Goal: Transaction & Acquisition: Obtain resource

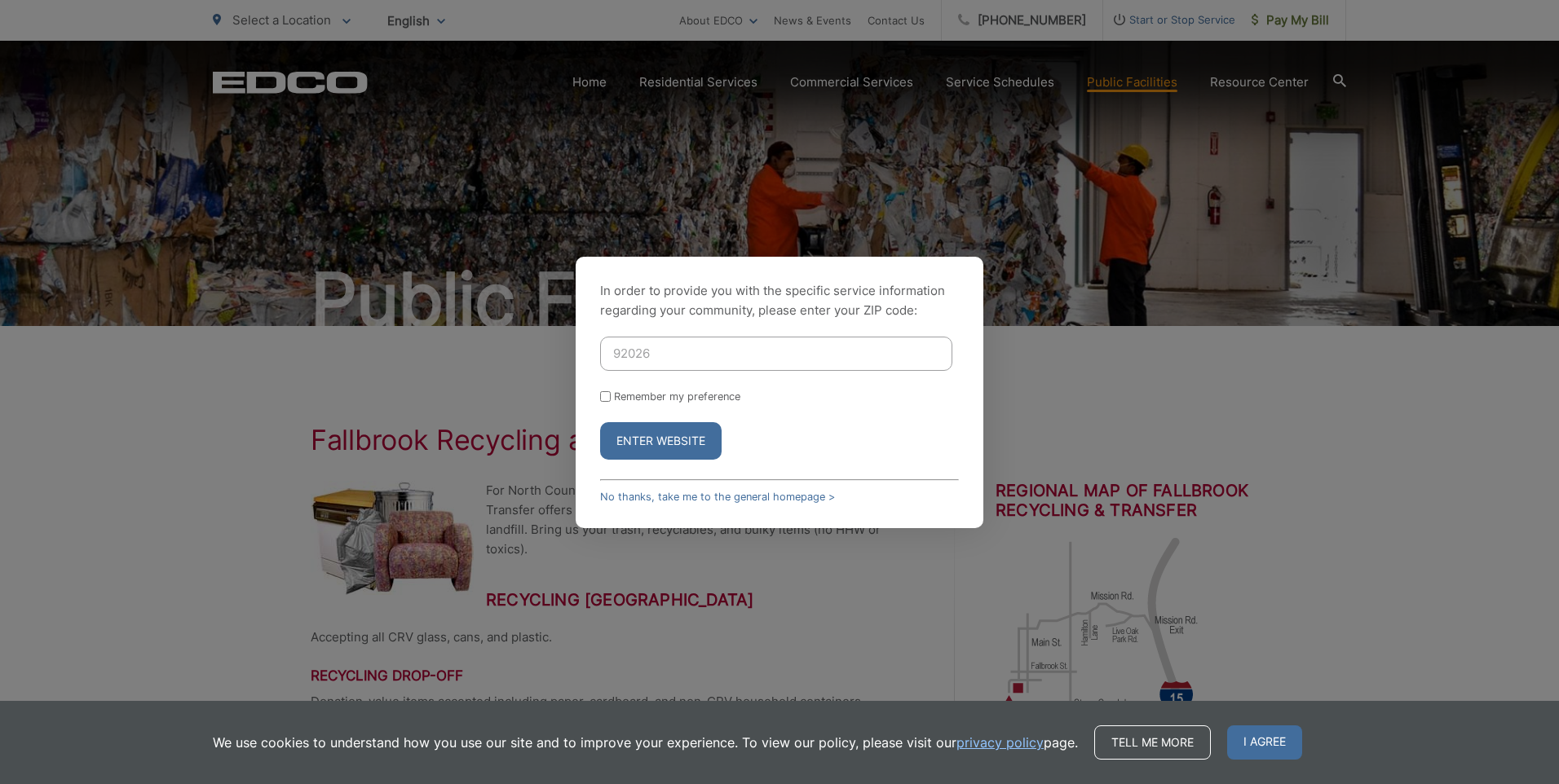
type input "92026"
click at [601, 423] on button "Enter Website" at bounding box center [661, 441] width 121 height 37
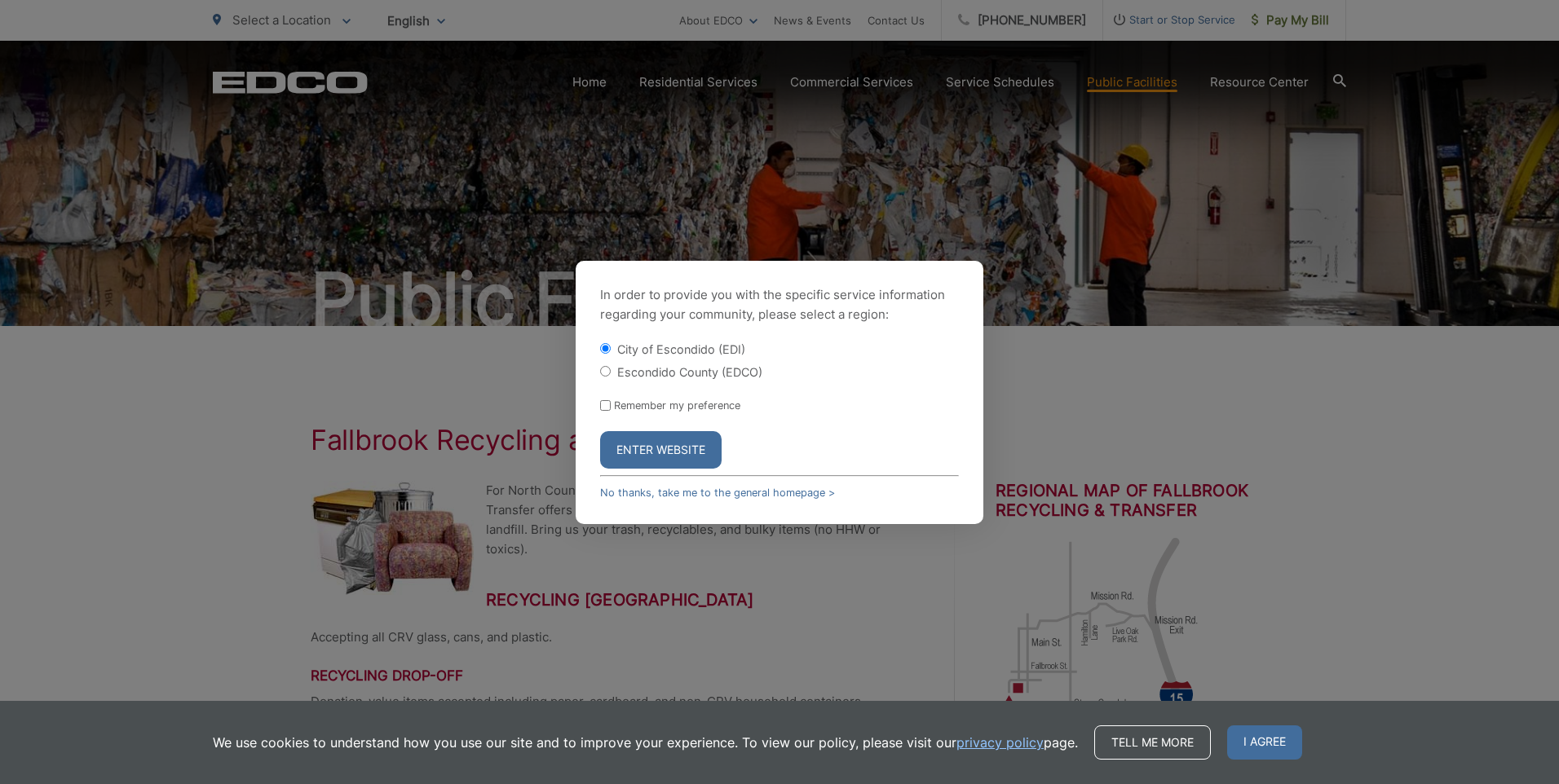
click at [608, 370] on input "Escondido County (EDCO)" at bounding box center [605, 371] width 10 height 10
radio input "true"
click at [644, 450] on button "Enter Website" at bounding box center [661, 449] width 121 height 37
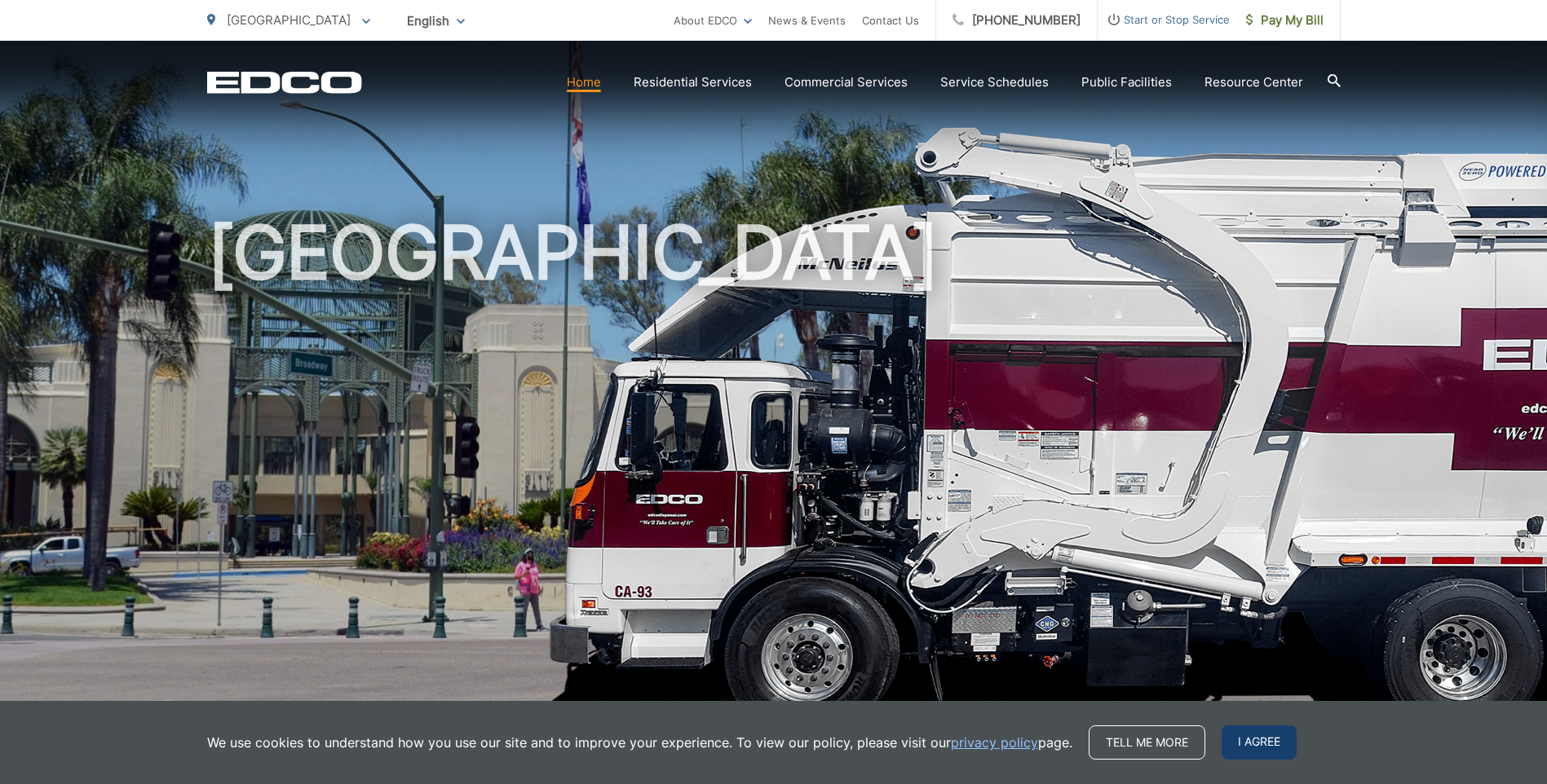
click at [1267, 741] on span "I agree" at bounding box center [1259, 742] width 75 height 34
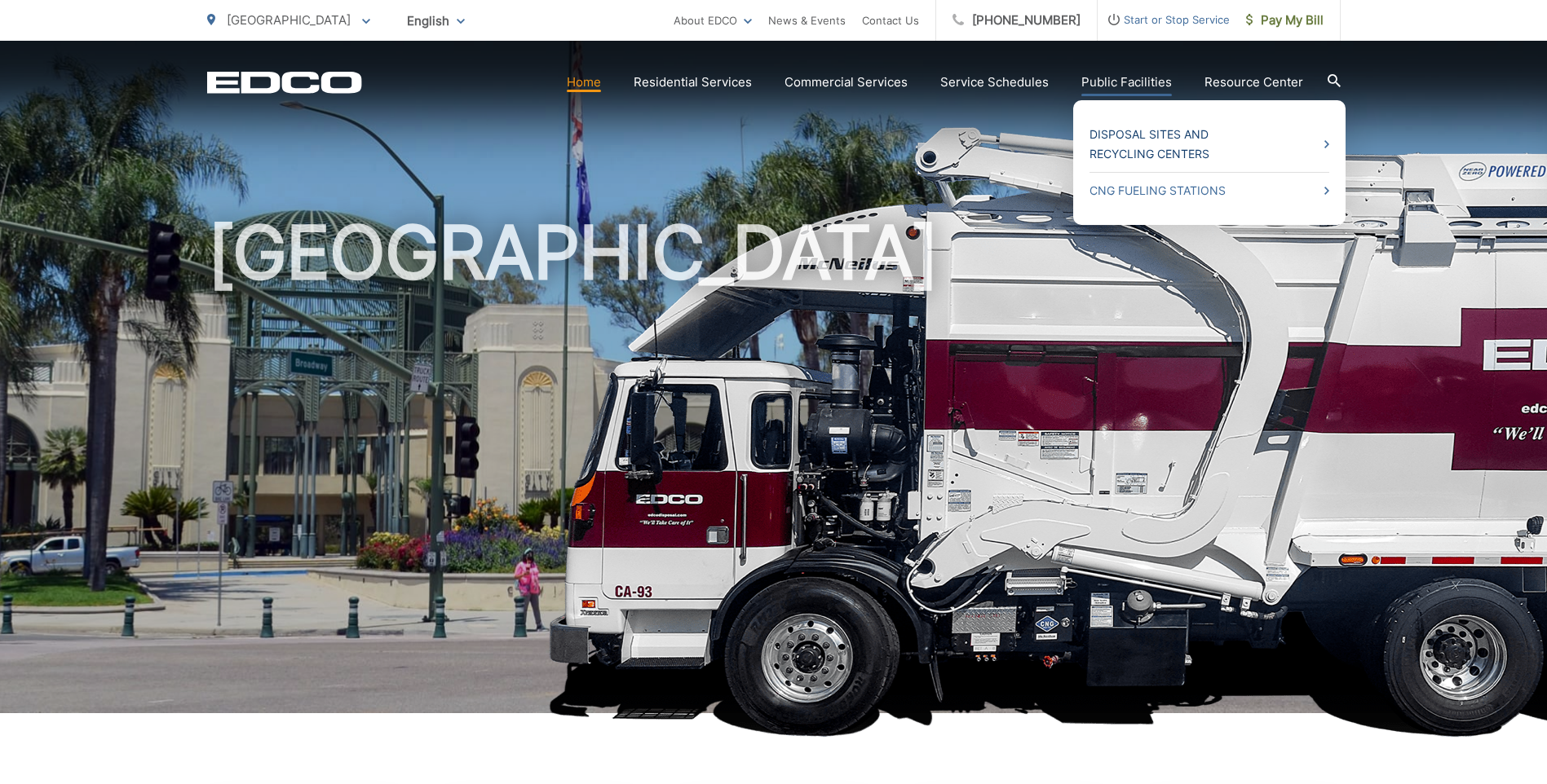
click at [1164, 135] on link "Disposal Sites and Recycling Centers" at bounding box center [1210, 145] width 240 height 39
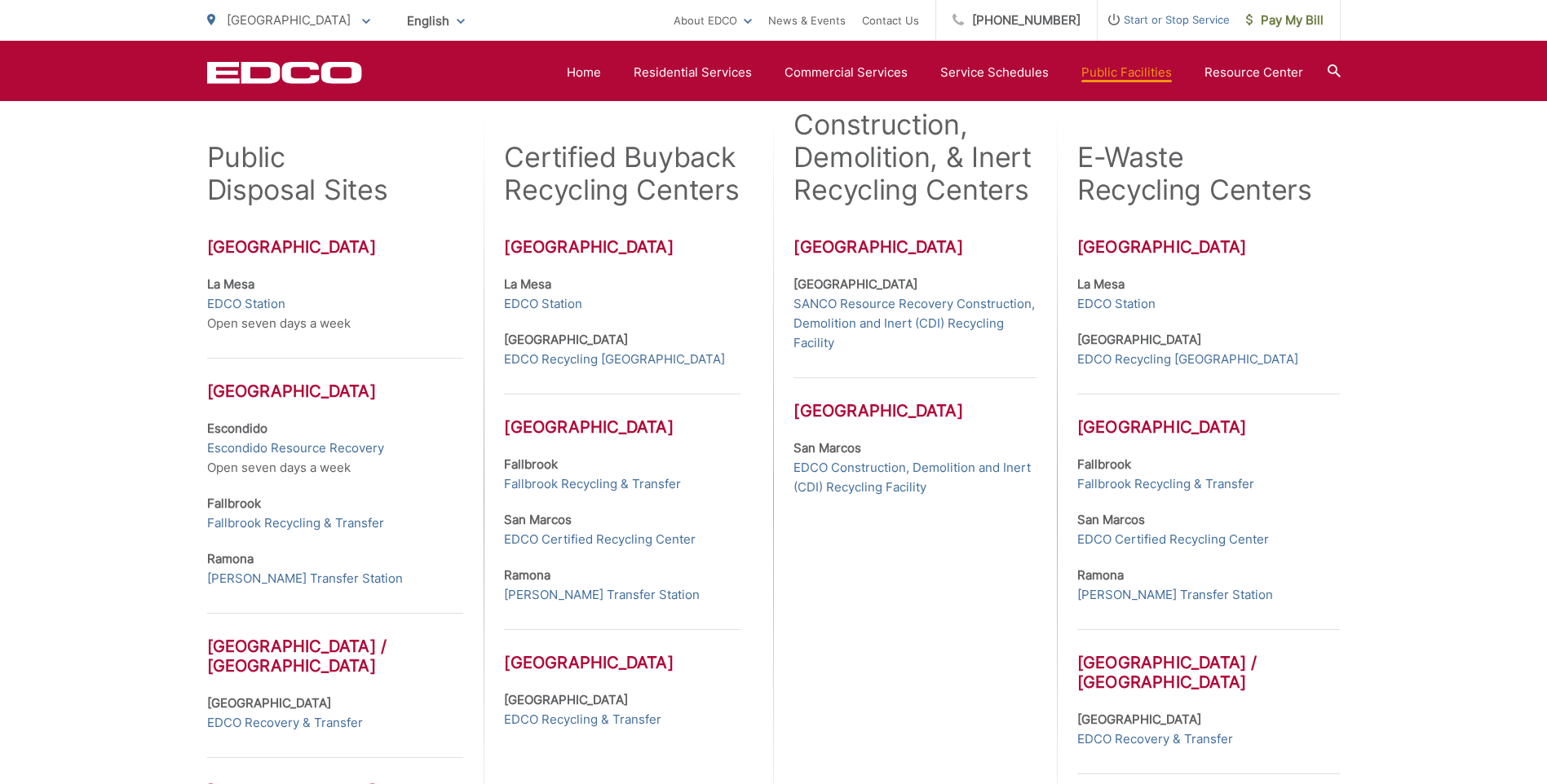
scroll to position [489, 0]
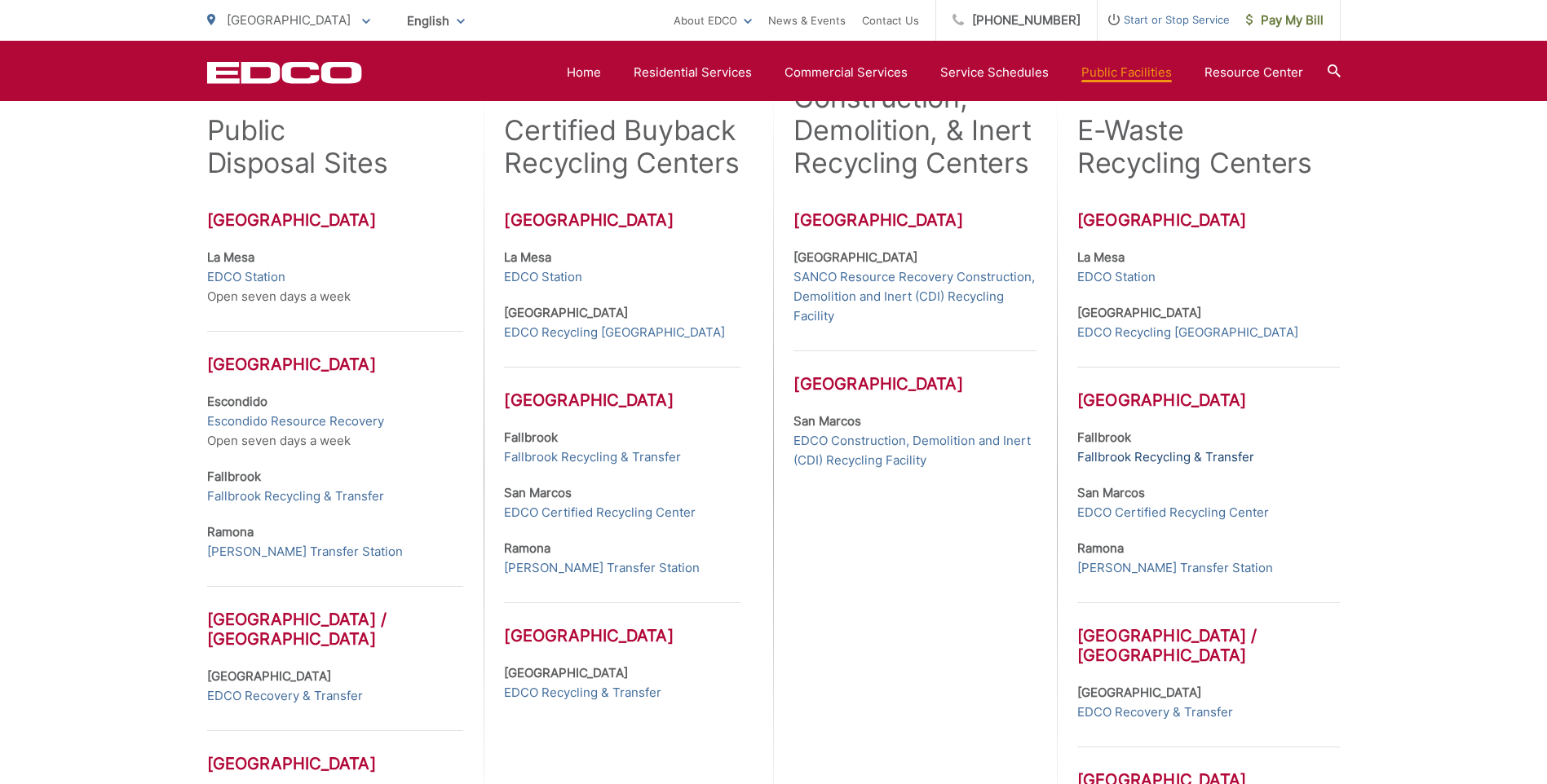
click at [1143, 454] on link "Fallbrook Recycling & Transfer" at bounding box center [1165, 457] width 177 height 19
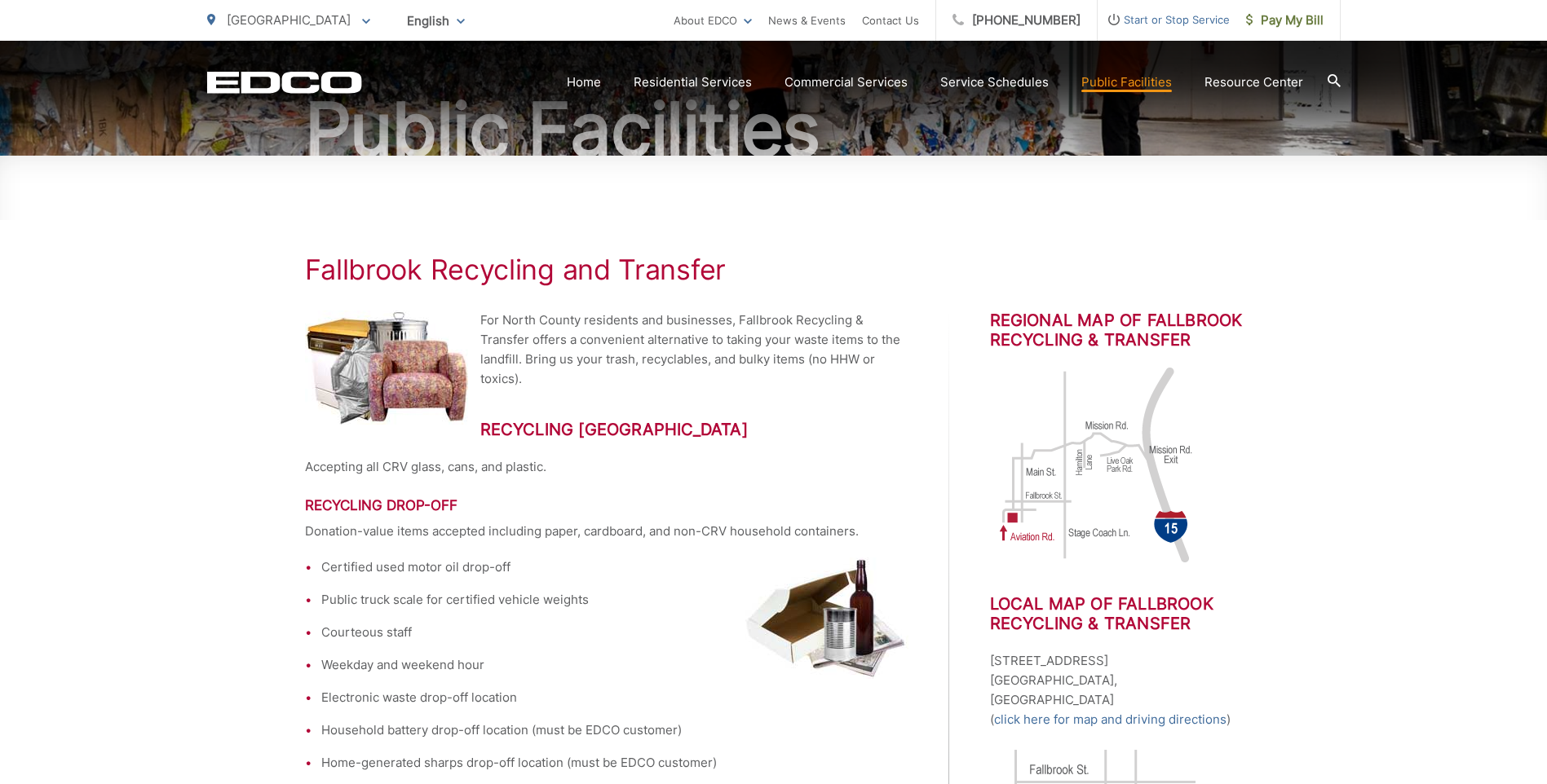
scroll to position [163, 0]
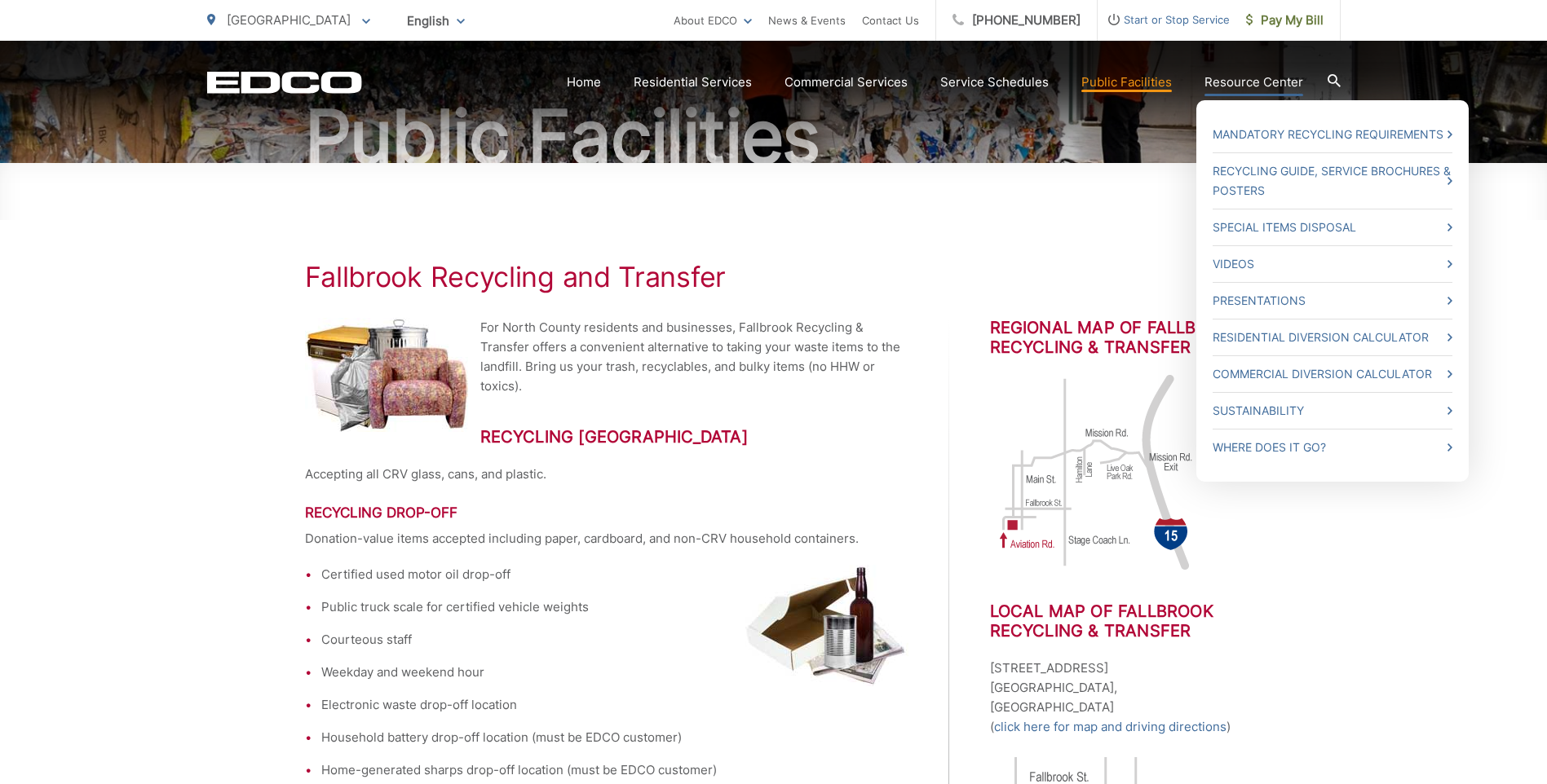
click at [1255, 84] on link "Resource Center" at bounding box center [1254, 82] width 98 height 19
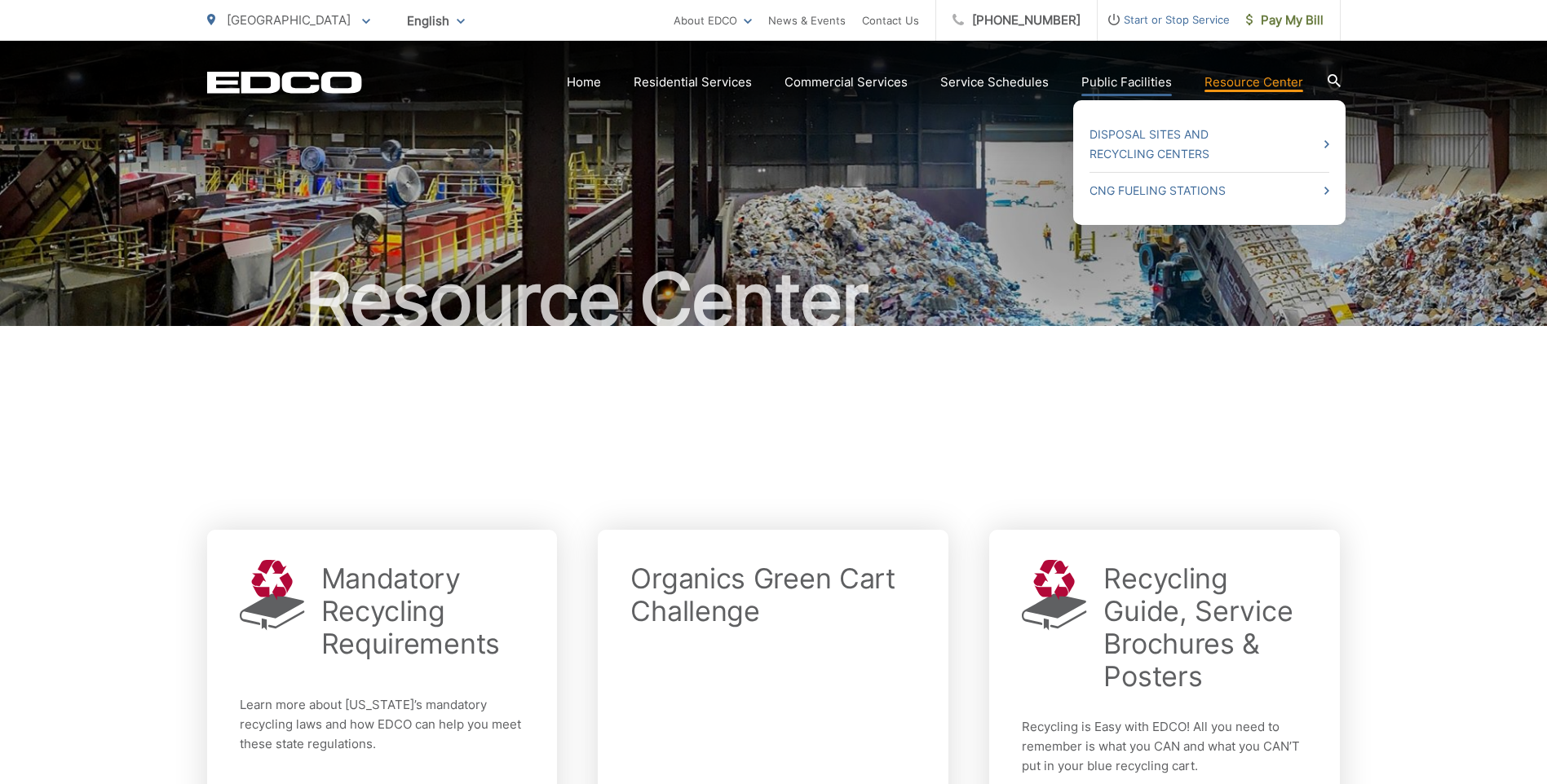
click at [1124, 84] on link "Public Facilities" at bounding box center [1127, 82] width 91 height 19
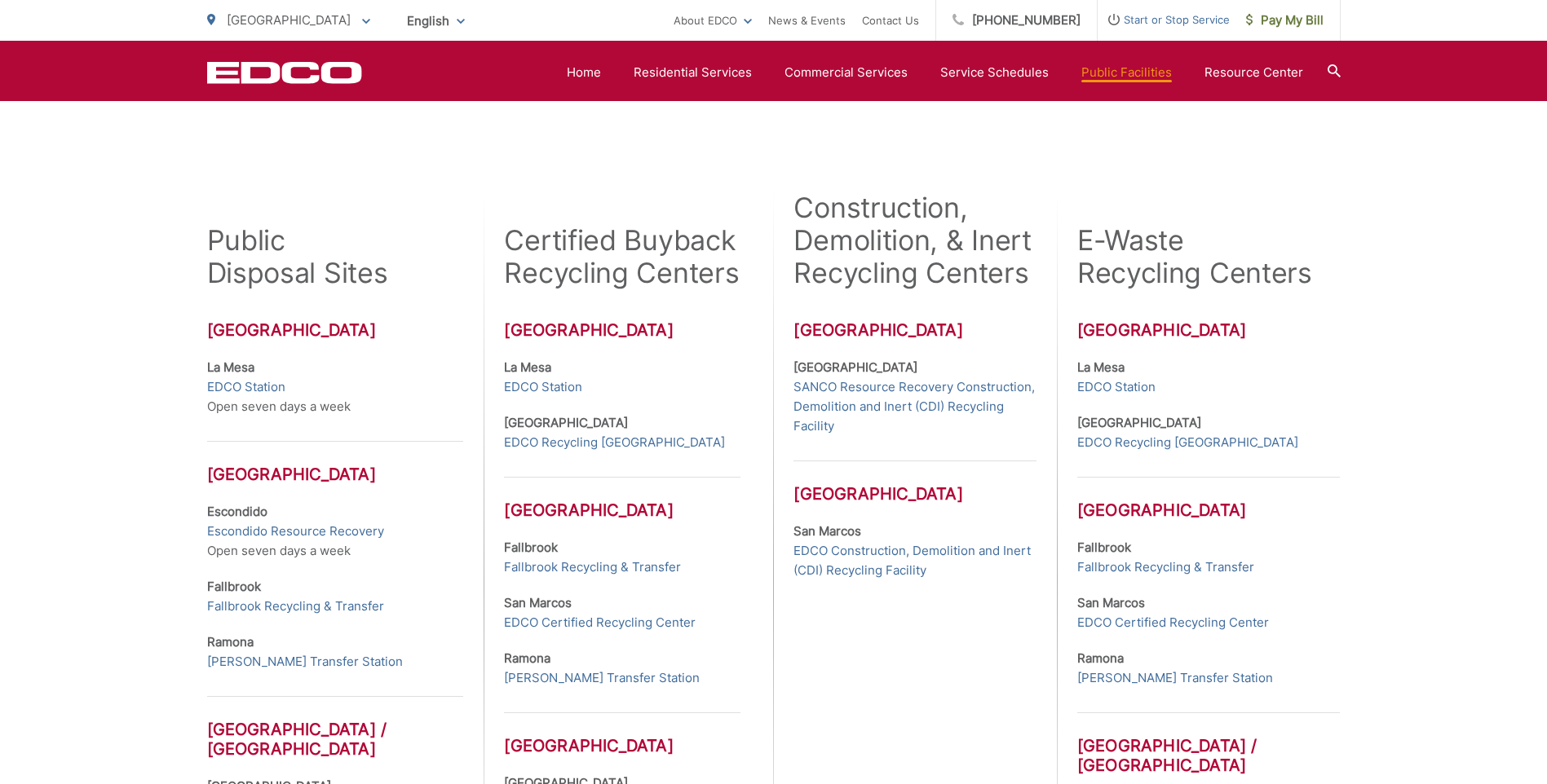
scroll to position [408, 0]
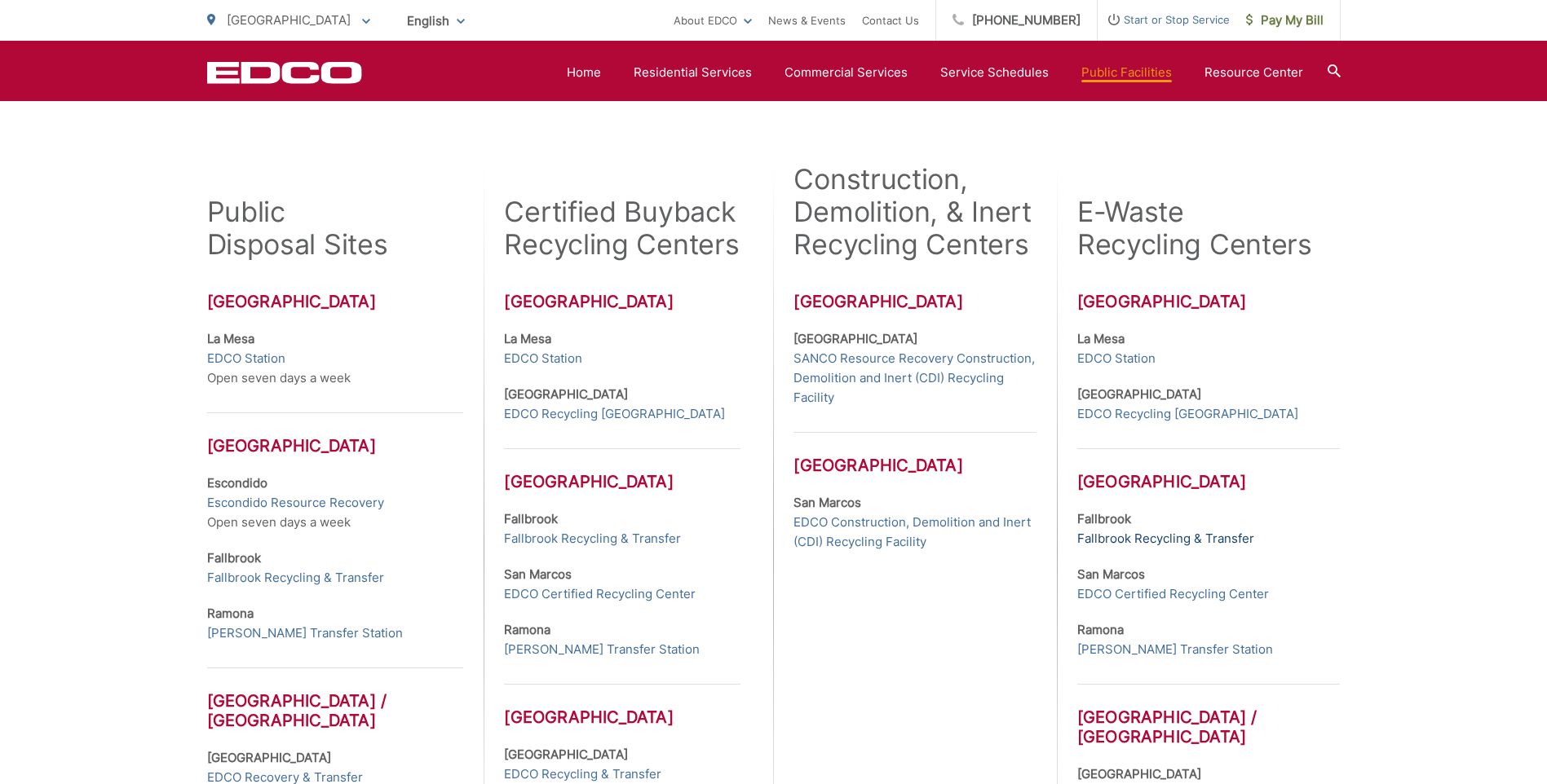
click at [1117, 540] on link "Fallbrook Recycling & Transfer" at bounding box center [1165, 538] width 177 height 19
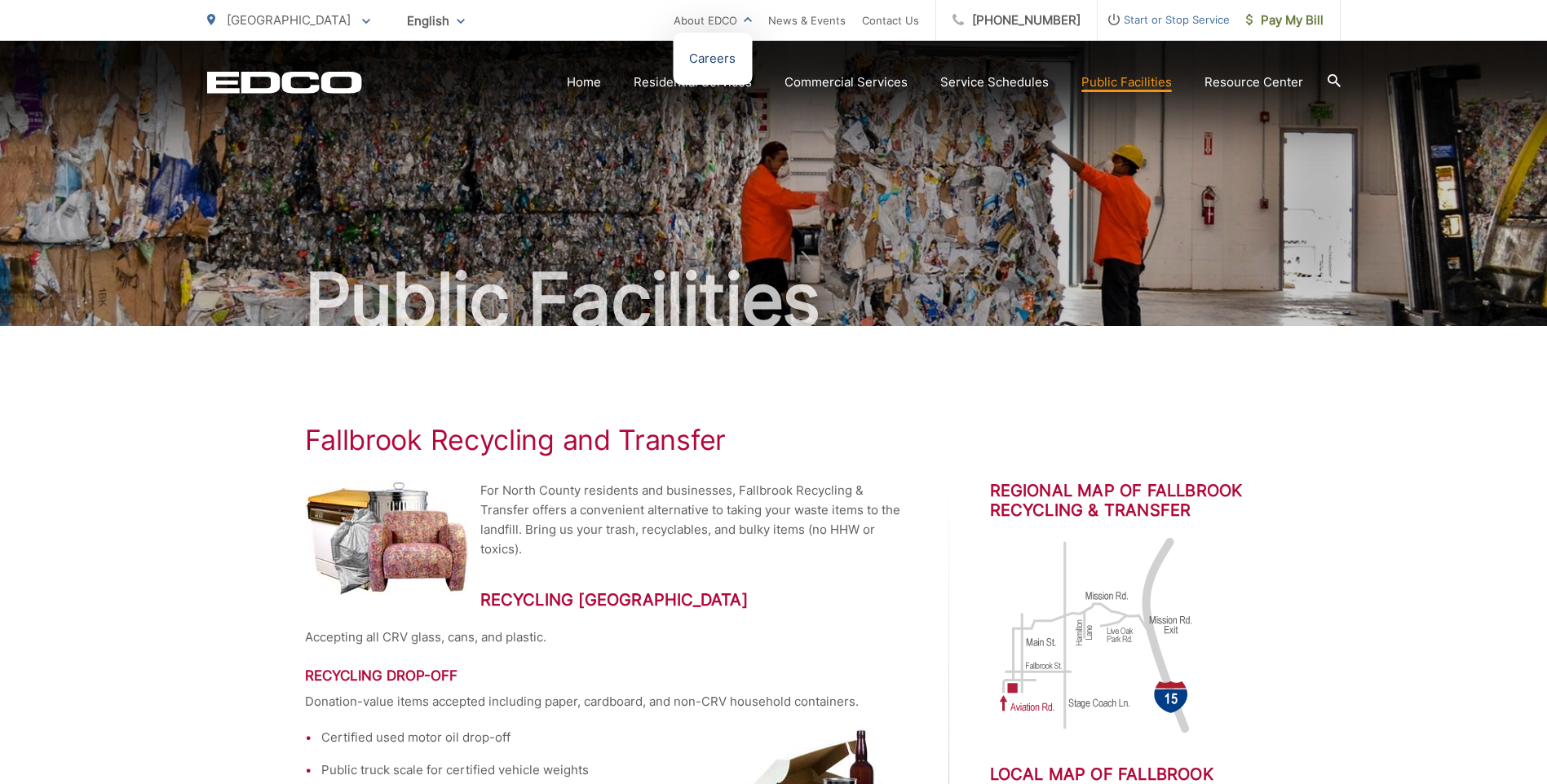
click at [736, 57] on link "Careers" at bounding box center [713, 58] width 46 height 19
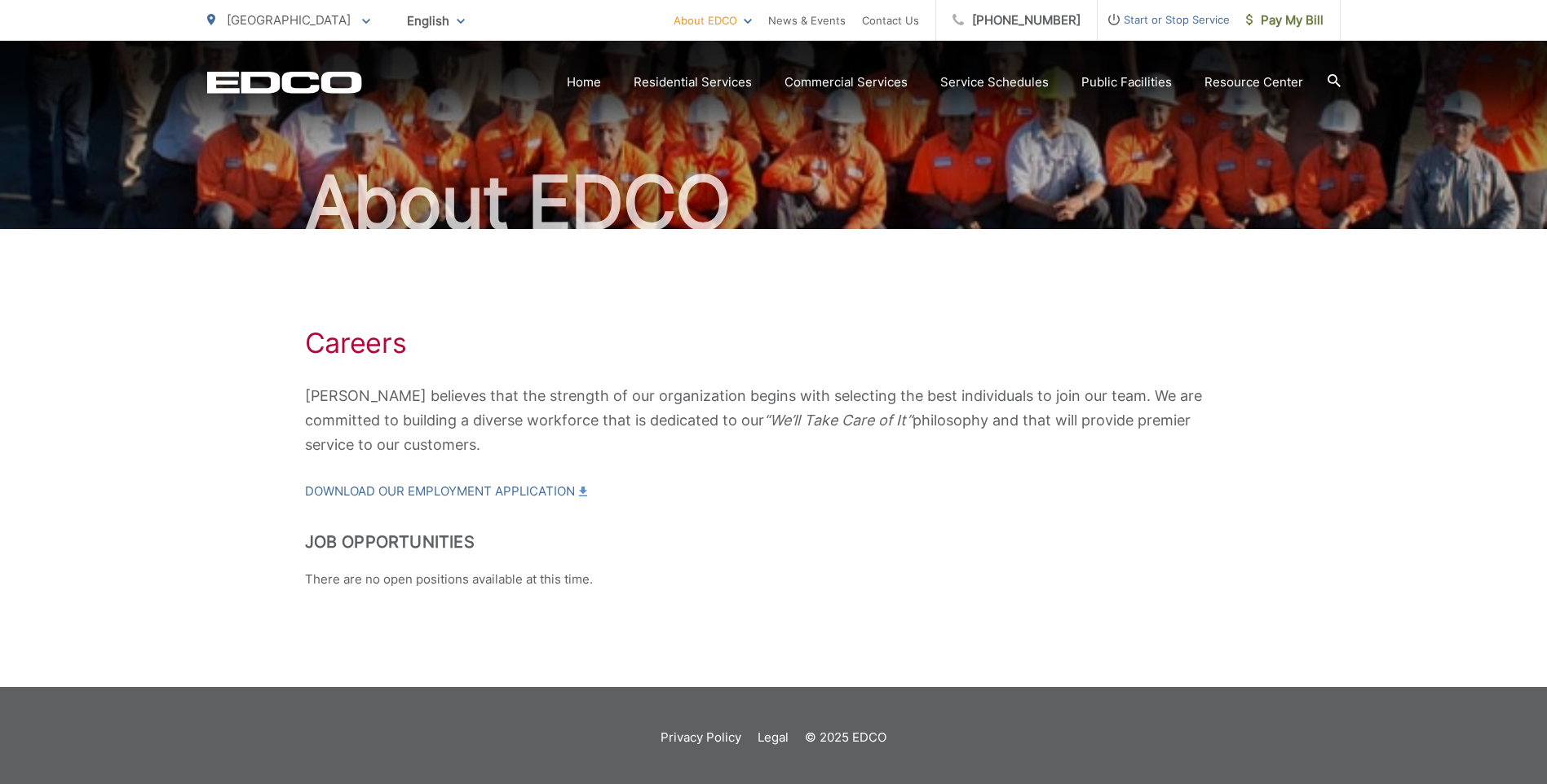
scroll to position [101, 0]
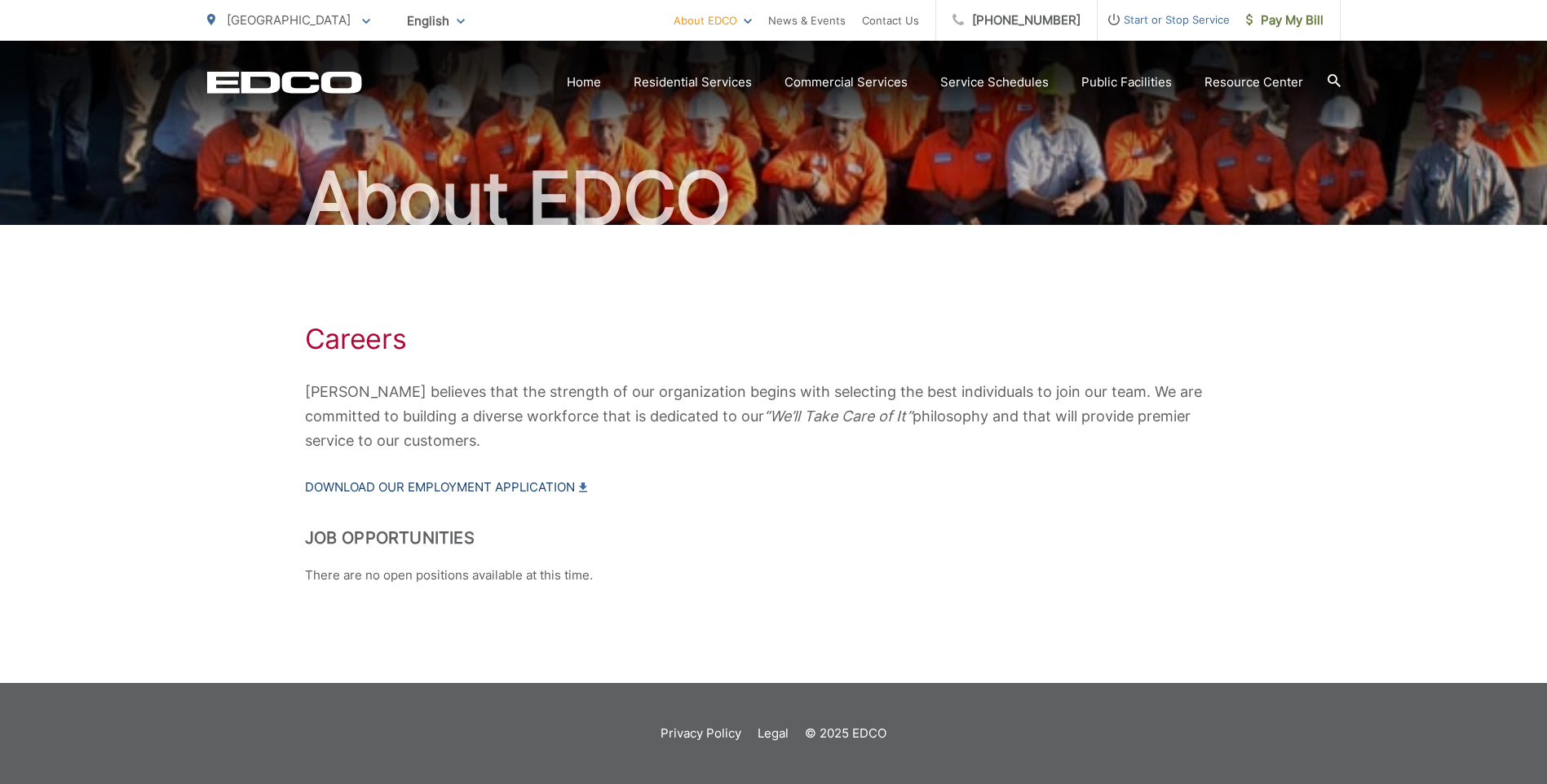
click at [569, 491] on link "Download our Employment Application" at bounding box center [446, 487] width 282 height 19
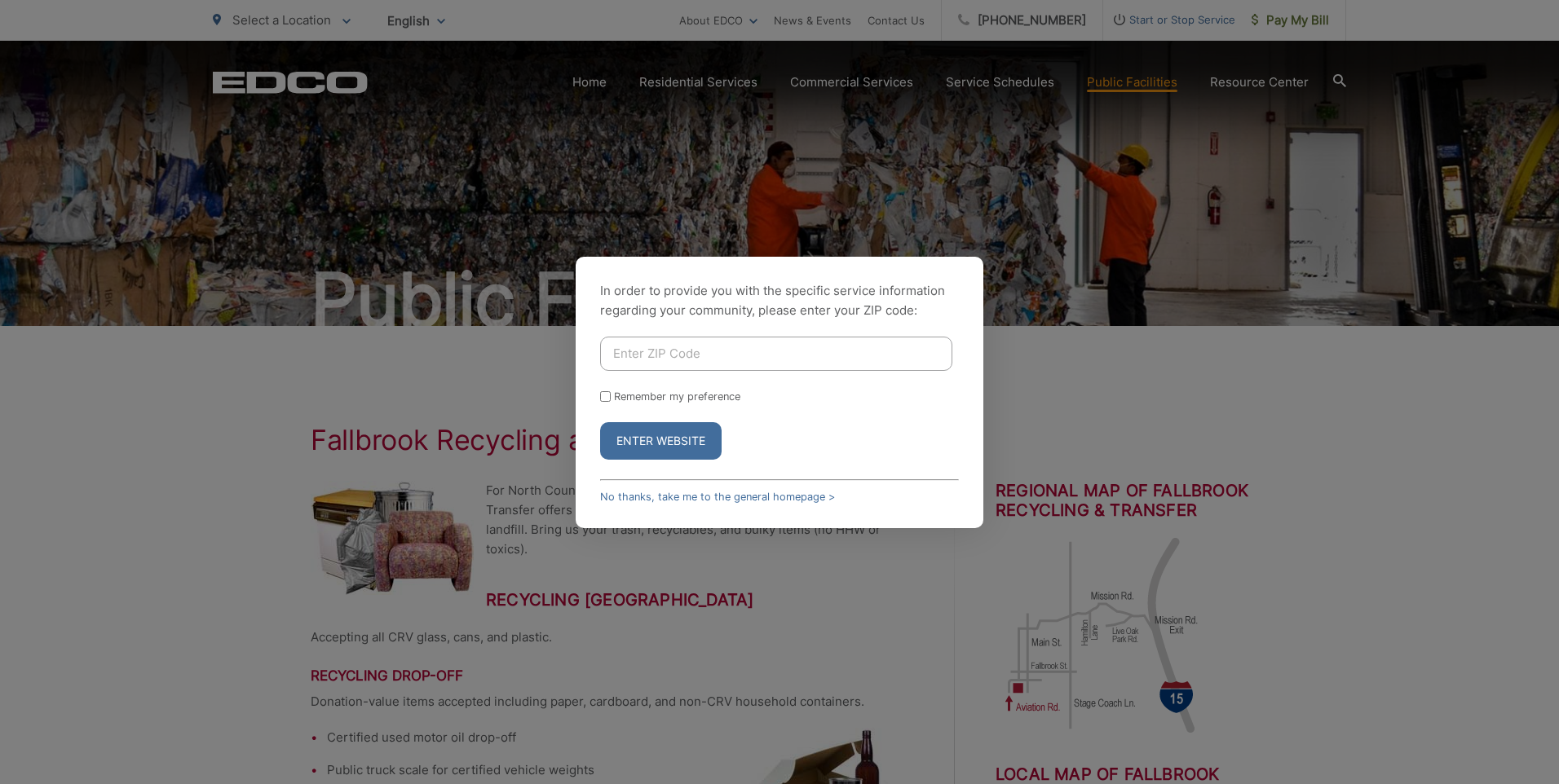
click at [691, 361] on input "Enter ZIP Code" at bounding box center [777, 353] width 352 height 34
type input "92026"
click at [640, 438] on button "Enter Website" at bounding box center [661, 441] width 121 height 37
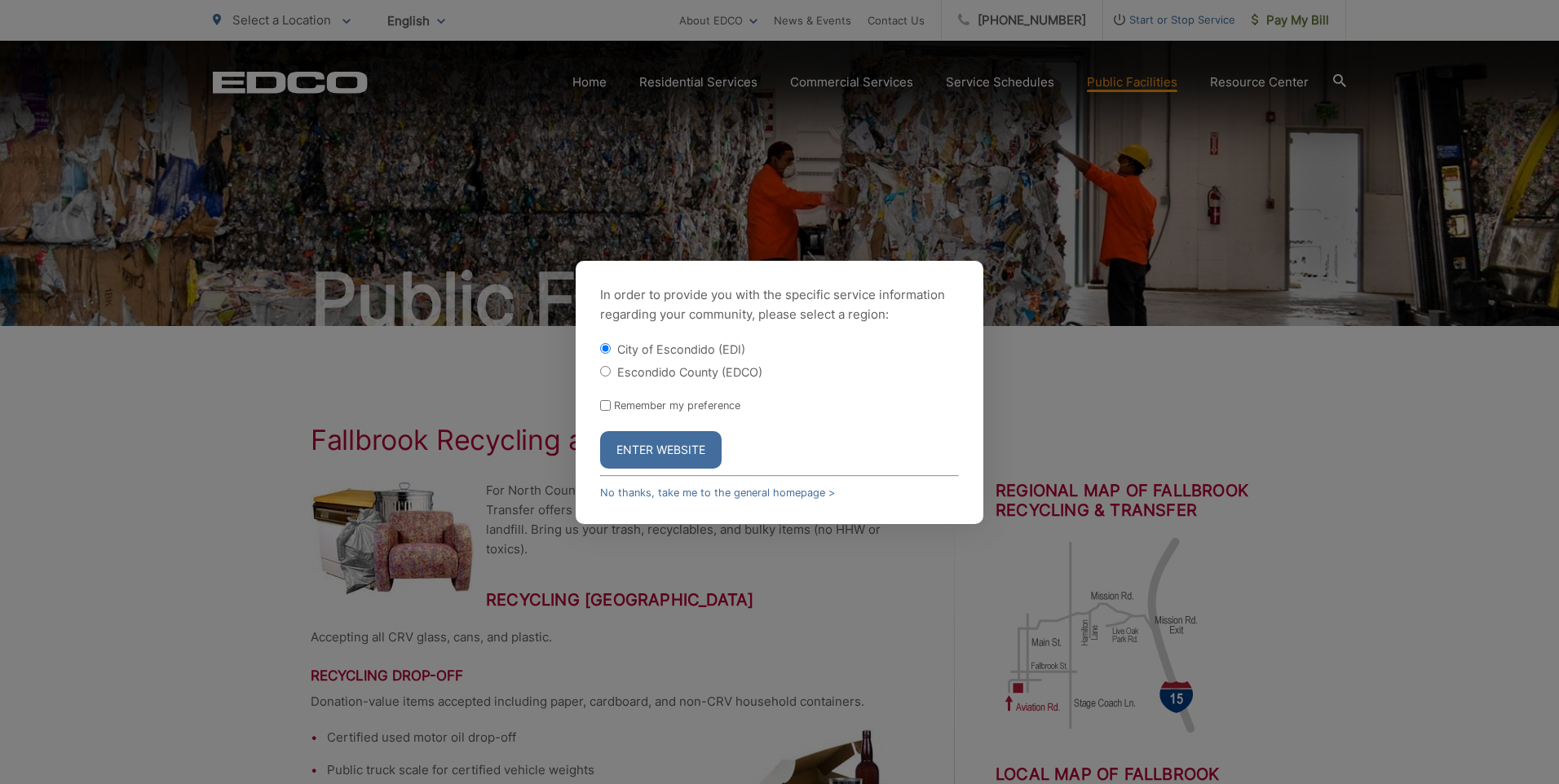
click at [647, 369] on label "Escondido County (EDCO)" at bounding box center [690, 372] width 146 height 14
click at [611, 369] on input "Escondido County (EDCO)" at bounding box center [605, 371] width 10 height 10
radio input "true"
click at [671, 447] on button "Enter Website" at bounding box center [661, 449] width 121 height 37
click at [706, 494] on link "No thanks, take me to the general homepage >" at bounding box center [717, 492] width 234 height 12
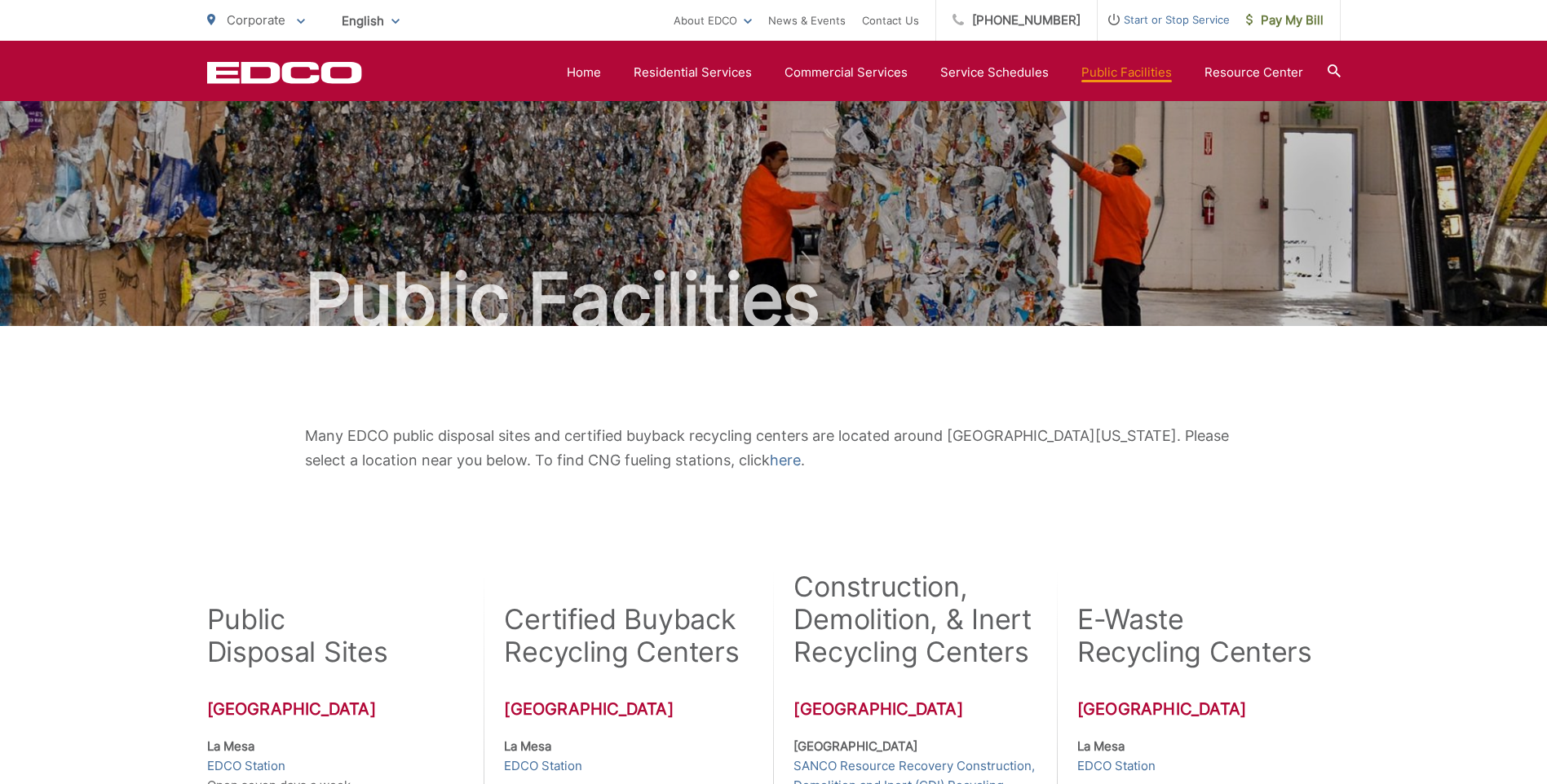
scroll to position [408, 0]
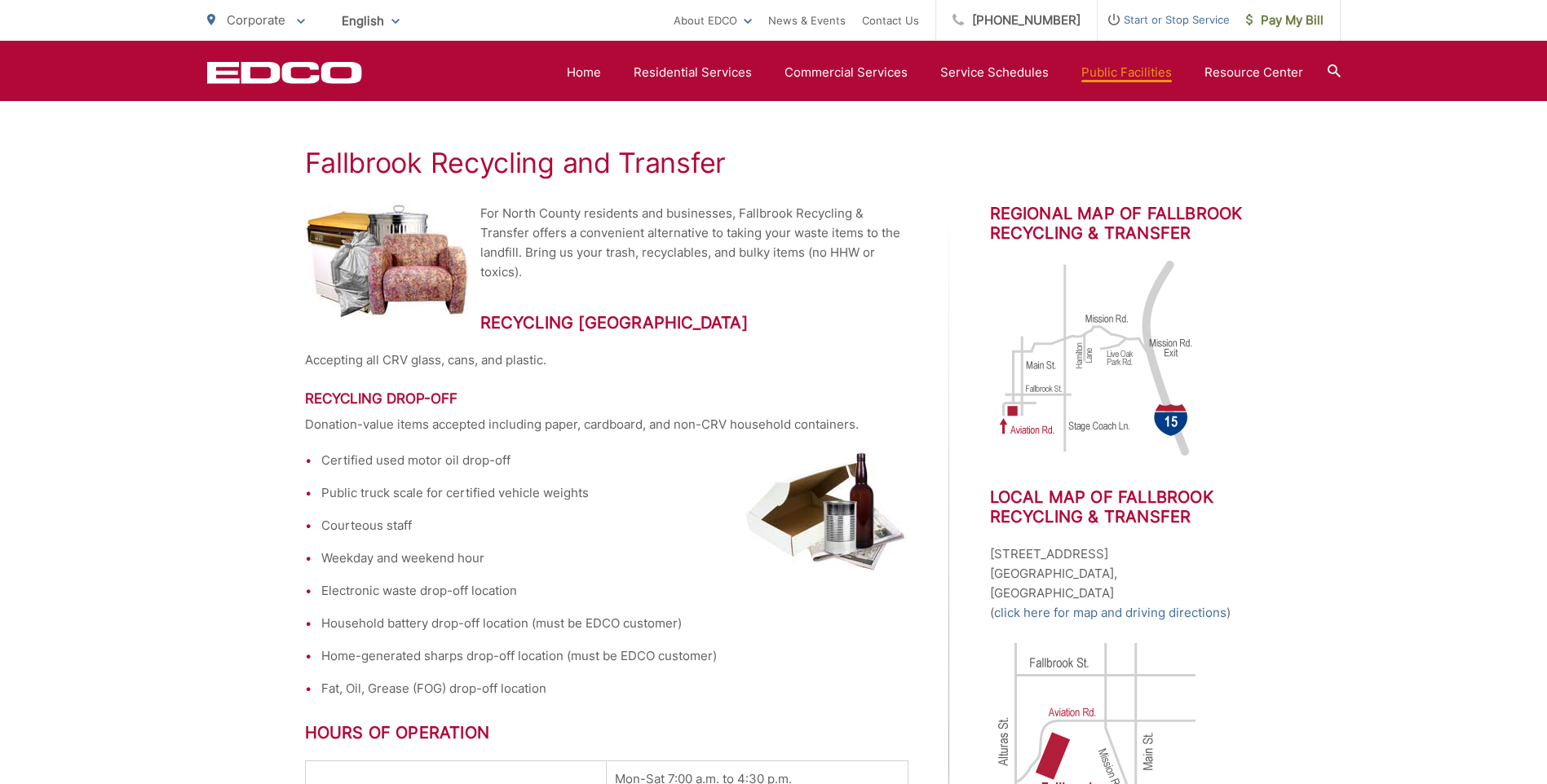
scroll to position [248, 0]
